Goal: Find specific page/section: Find specific page/section

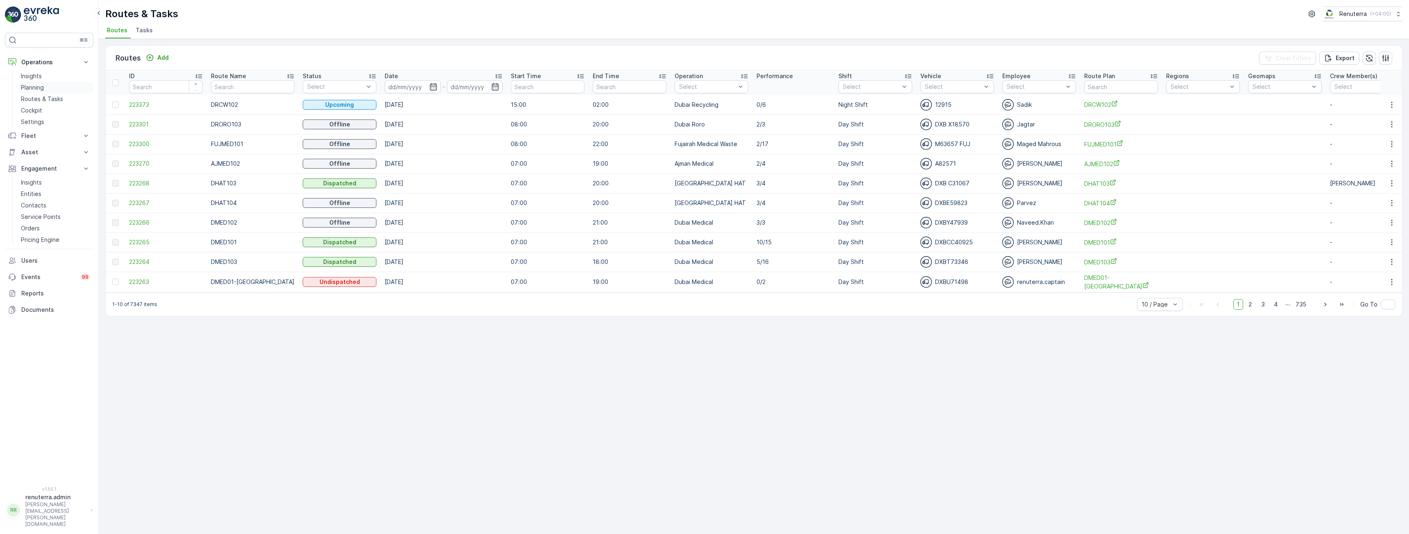
click at [36, 91] on p "Planning" at bounding box center [32, 88] width 23 height 8
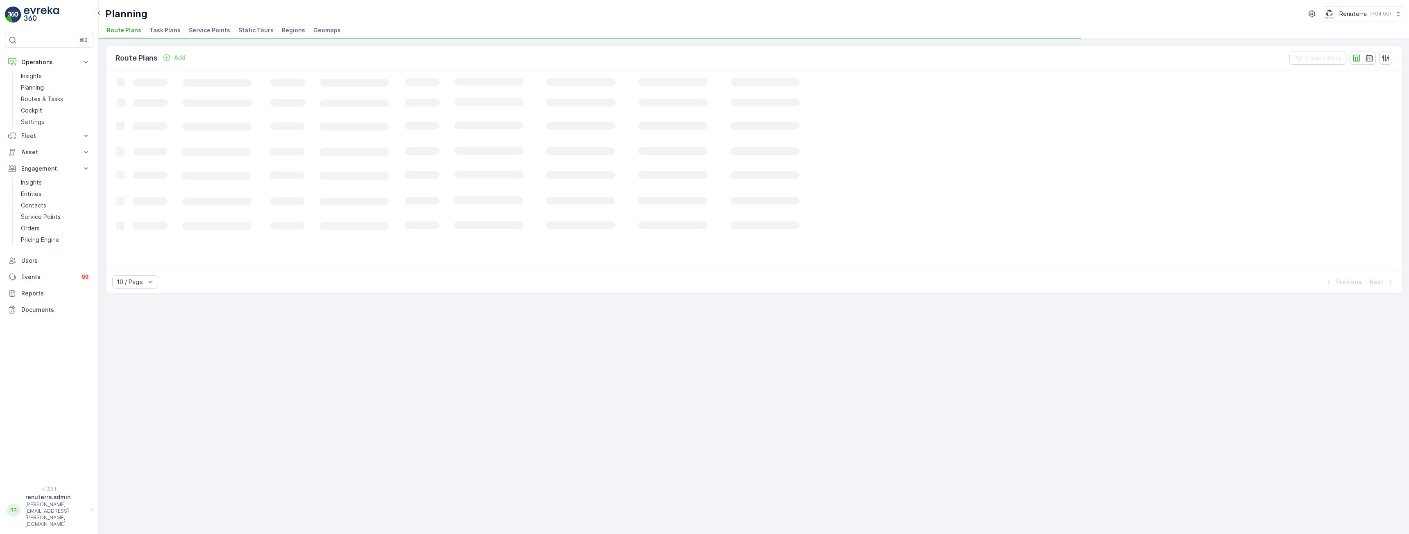
click at [213, 29] on span "Service Points" at bounding box center [209, 30] width 41 height 8
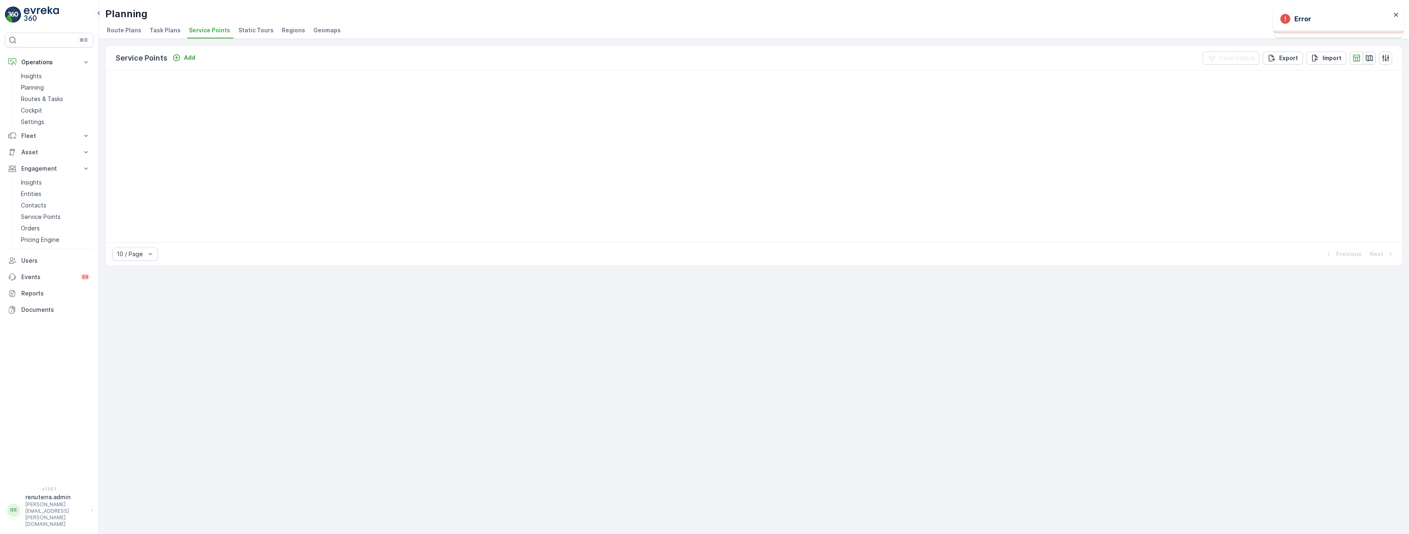
click at [1367, 59] on icon "button" at bounding box center [1369, 58] width 8 height 8
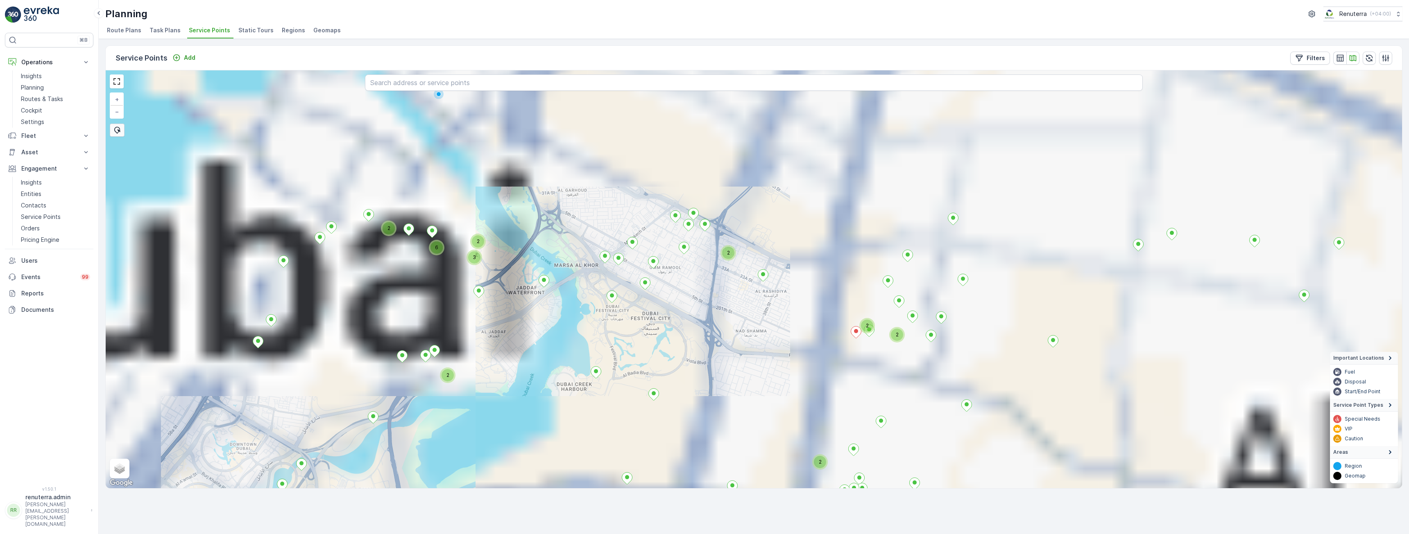
drag, startPoint x: 663, startPoint y: 257, endPoint x: 795, endPoint y: 330, distance: 151.4
click at [796, 339] on div "2 2 2 2 2 2 2 2 2 3 5 3 2 2 6 + − Satellite Roadmap Terrain Hybrid Leaflet Keyb…" at bounding box center [754, 279] width 1296 height 418
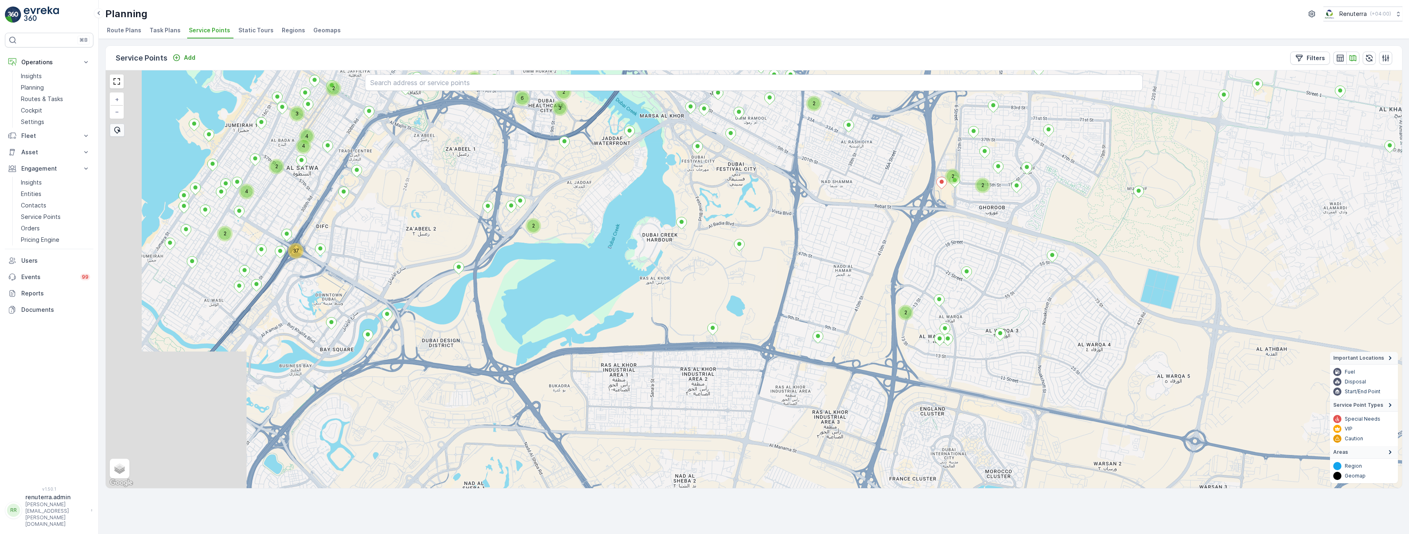
drag, startPoint x: 397, startPoint y: 419, endPoint x: 497, endPoint y: 215, distance: 226.9
click at [497, 215] on div "2 2 2 2 2 3 2 2 6 2 3 3 2 5 2 3 2 2 2 4 3 2 2 2 5 24 3 2 2 5 3 2 2 3 2 6 2 2 2 …" at bounding box center [754, 279] width 1296 height 418
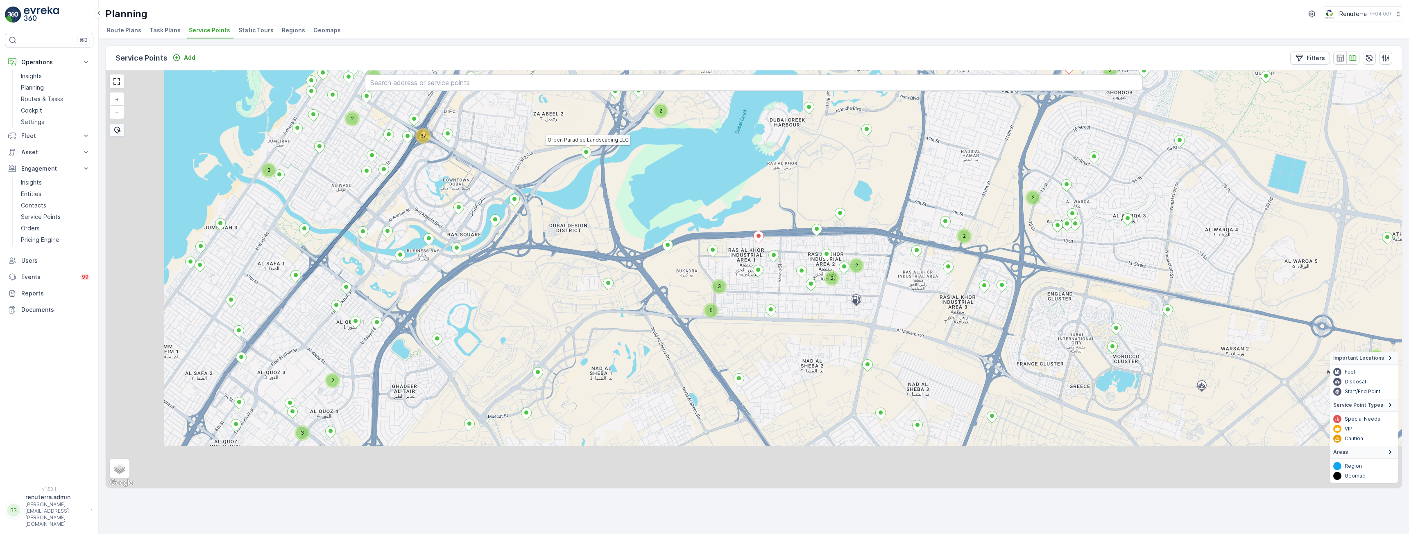
drag, startPoint x: 498, startPoint y: 347, endPoint x: 507, endPoint y: 342, distance: 11.0
click at [507, 342] on div "2 2 2 2 4 4 2 37 2 2 2 2 2 3 5 3 2 2 Green Paradise Landscaping LLC + − Satelli…" at bounding box center [754, 279] width 1296 height 418
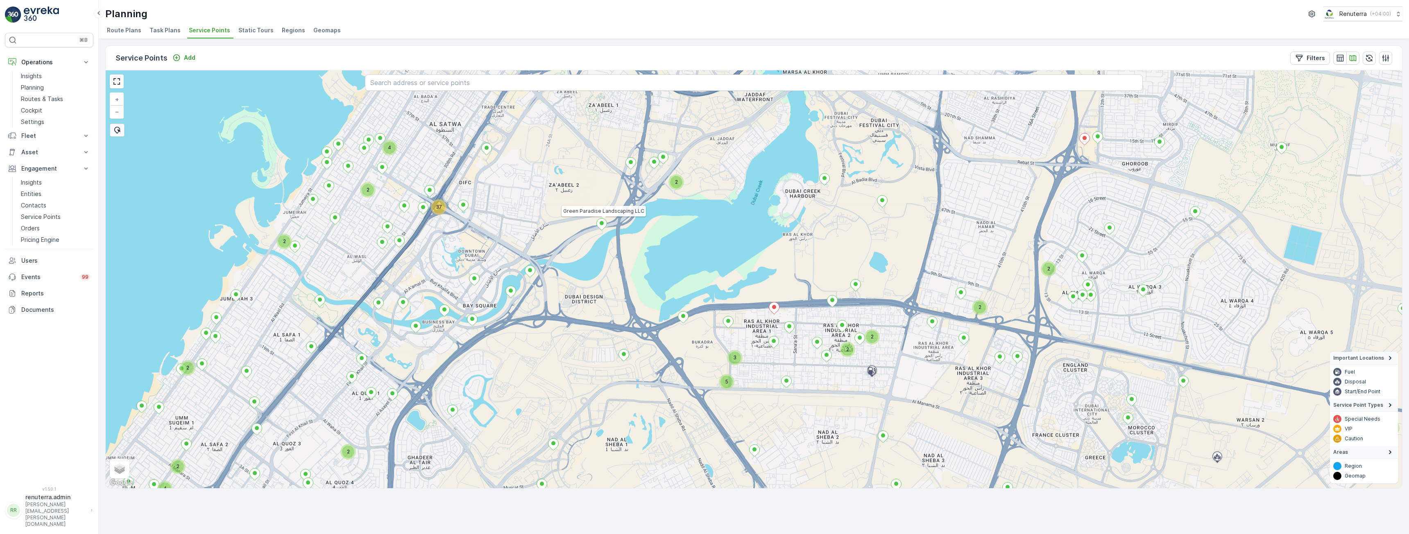
drag, startPoint x: 583, startPoint y: 246, endPoint x: 591, endPoint y: 303, distance: 57.9
click at [591, 303] on div "2 2 4 37 2 2 2 2 2 3 5 3 2 2 2 2 2 4 2 2 3 Green Paradise Landscaping LLC + − S…" at bounding box center [754, 279] width 1296 height 418
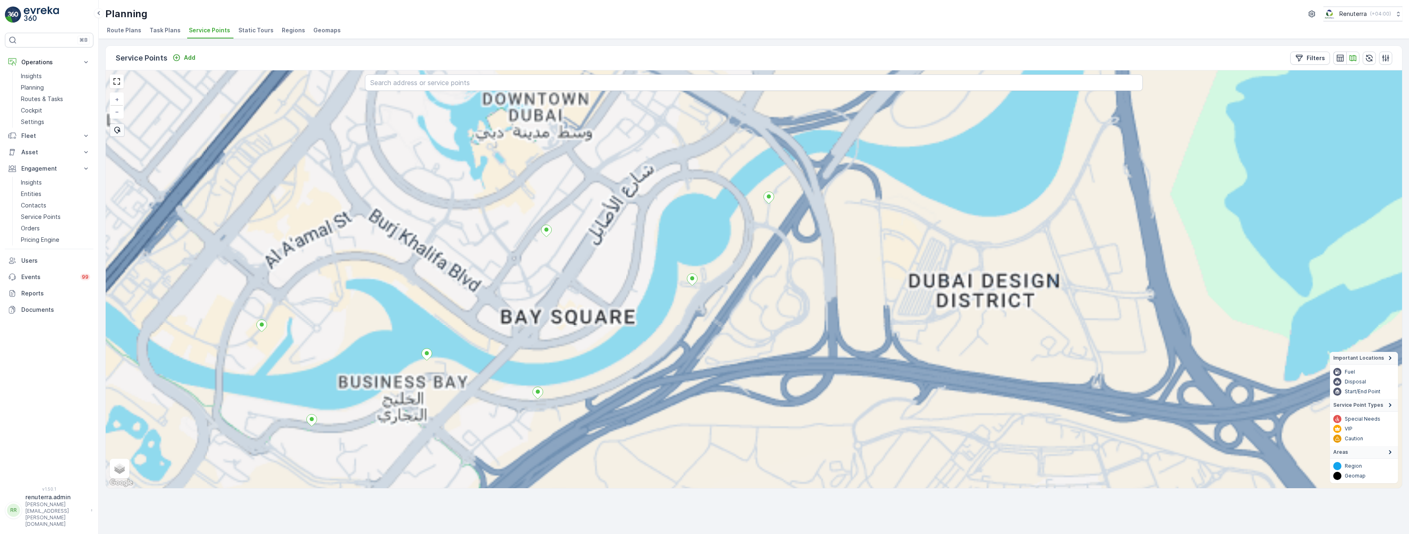
drag, startPoint x: 482, startPoint y: 317, endPoint x: 571, endPoint y: 358, distance: 98.0
click at [571, 359] on div "+ − Satellite Roadmap Terrain Hybrid Leaflet Keyboard shortcuts Map Data Map da…" at bounding box center [754, 279] width 1296 height 418
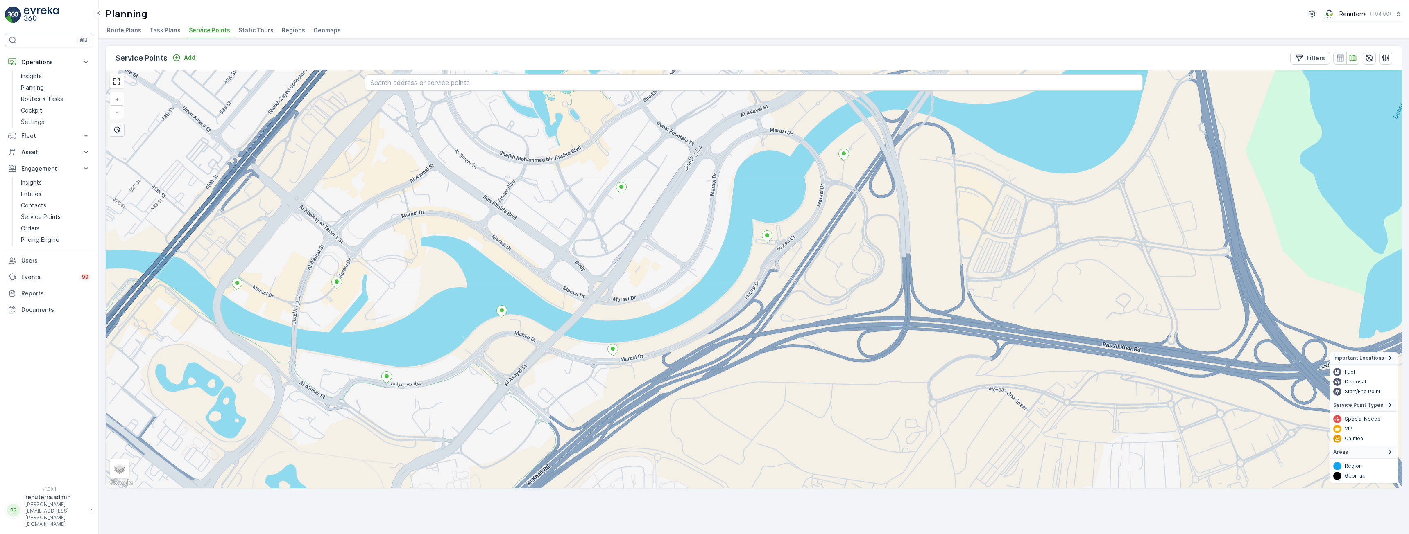
drag, startPoint x: 261, startPoint y: 359, endPoint x: 292, endPoint y: 294, distance: 71.6
click at [292, 294] on div "+ − Satellite Roadmap Terrain Hybrid Leaflet Keyboard shortcuts Map Data Map da…" at bounding box center [754, 279] width 1296 height 418
